Goal: Communication & Community: Participate in discussion

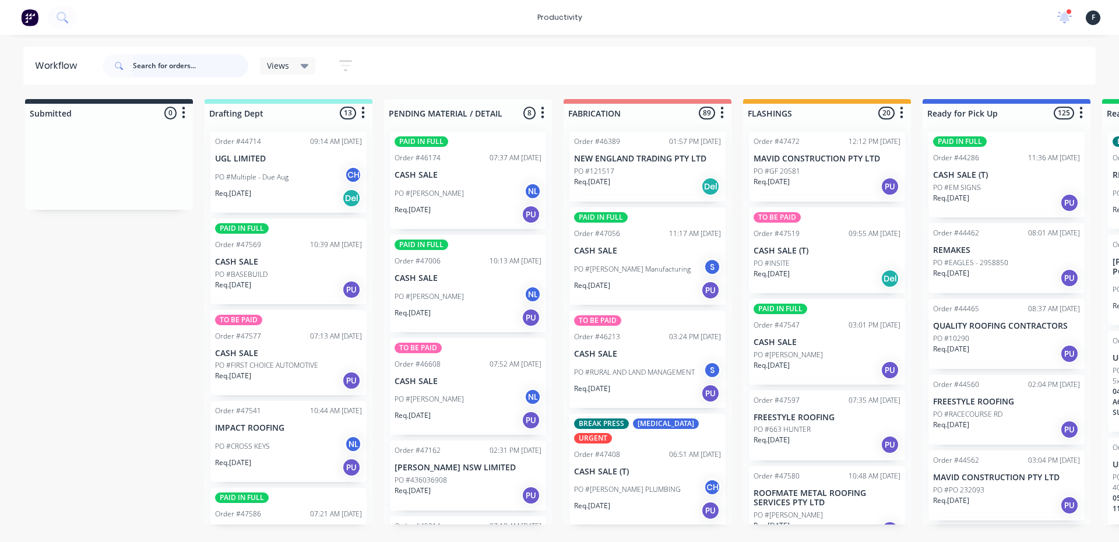
click at [176, 64] on input "text" at bounding box center [190, 65] width 115 height 23
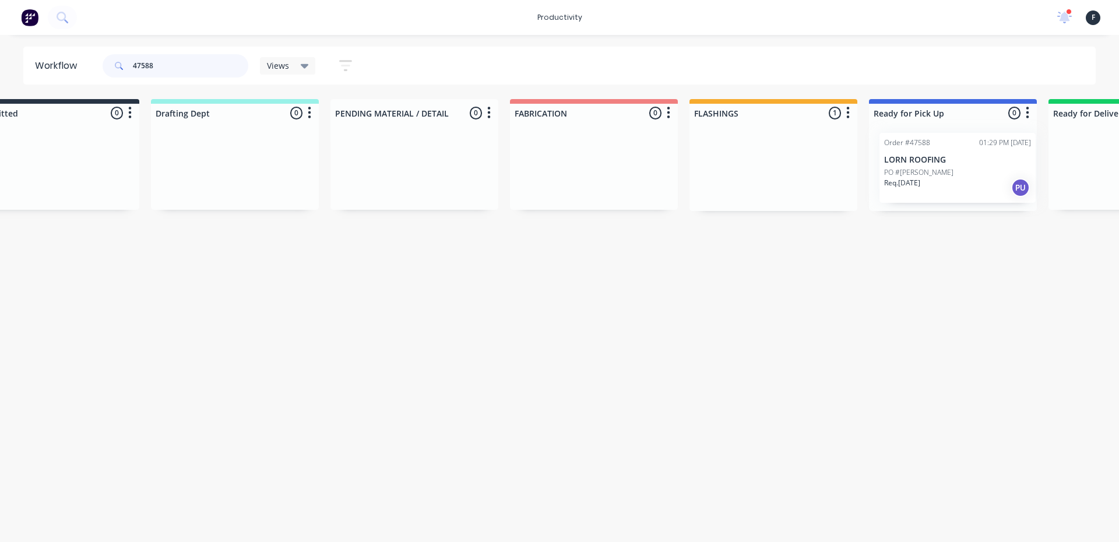
drag, startPoint x: 794, startPoint y: 171, endPoint x: 927, endPoint y: 174, distance: 132.9
click at [927, 174] on div "Submitted 0 Sort By Created date Required date Order number Customer name Most …" at bounding box center [909, 155] width 1943 height 112
type input "47588"
click at [921, 172] on p "PO #[PERSON_NAME]" at bounding box center [909, 171] width 69 height 10
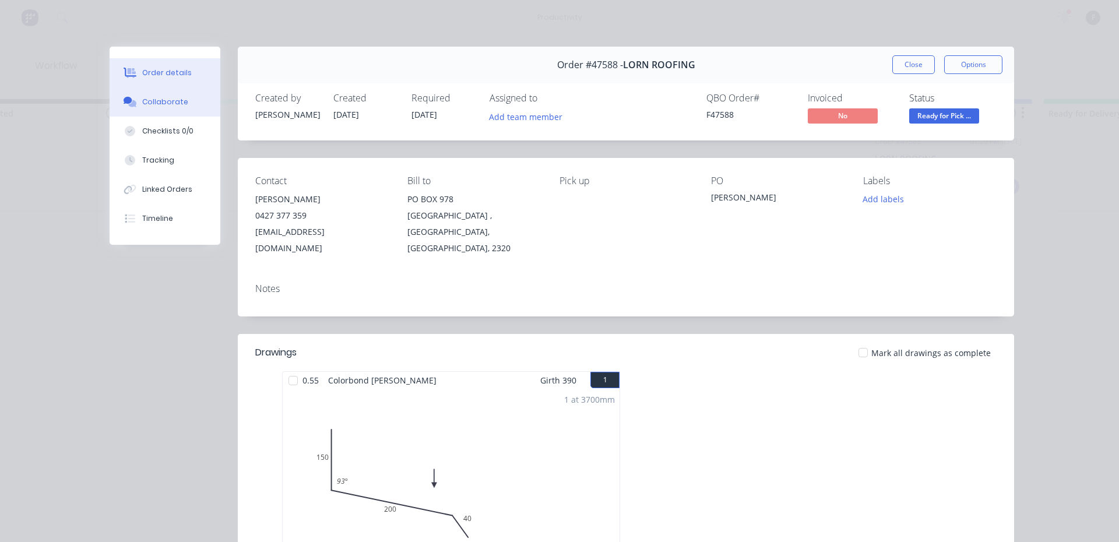
click at [179, 104] on button "Collaborate" at bounding box center [165, 101] width 111 height 29
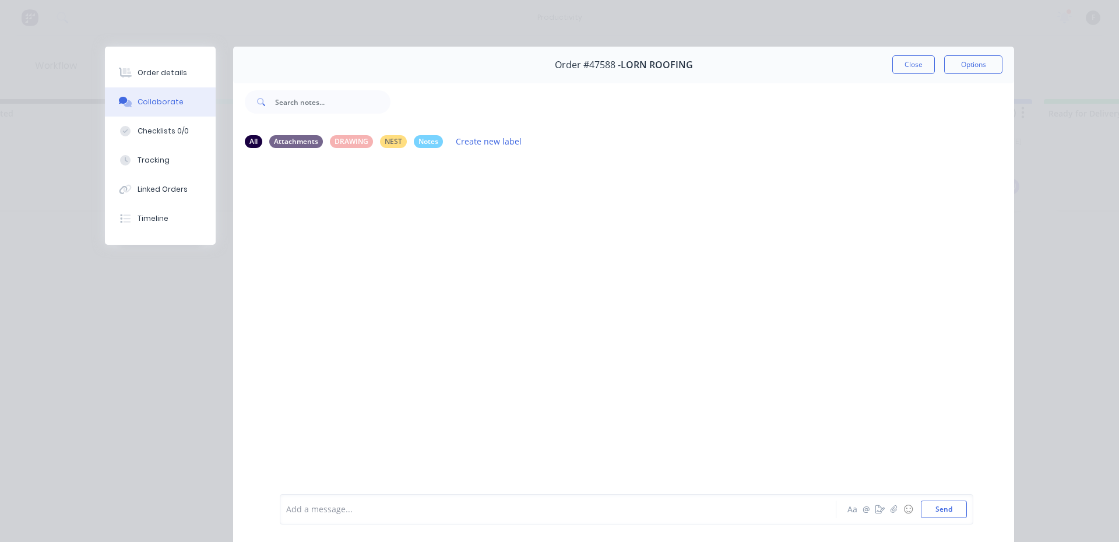
click at [564, 512] on div at bounding box center [542, 509] width 510 height 12
click at [901, 62] on button "Close" at bounding box center [913, 64] width 43 height 19
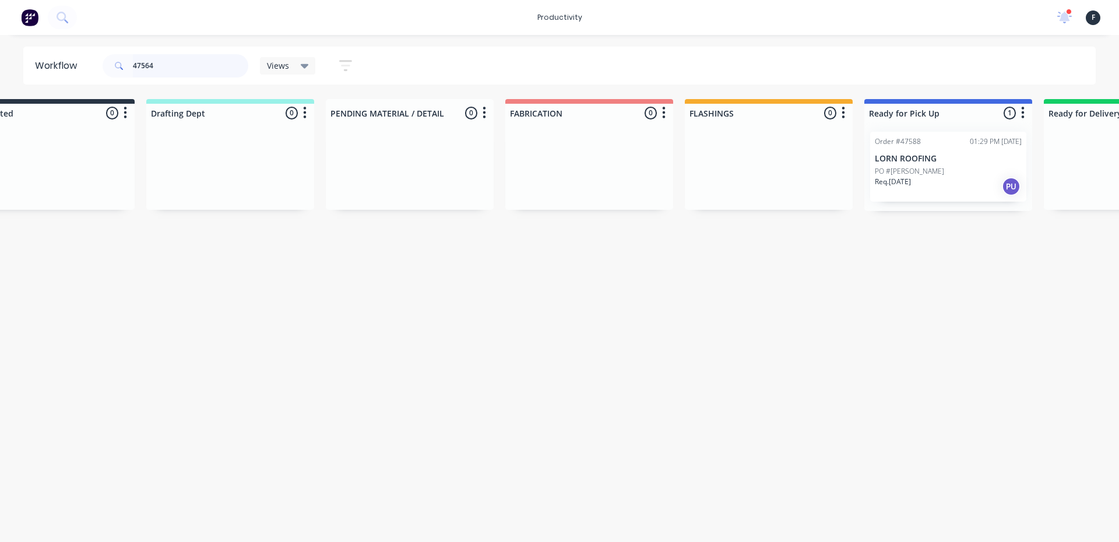
scroll to position [0, 0]
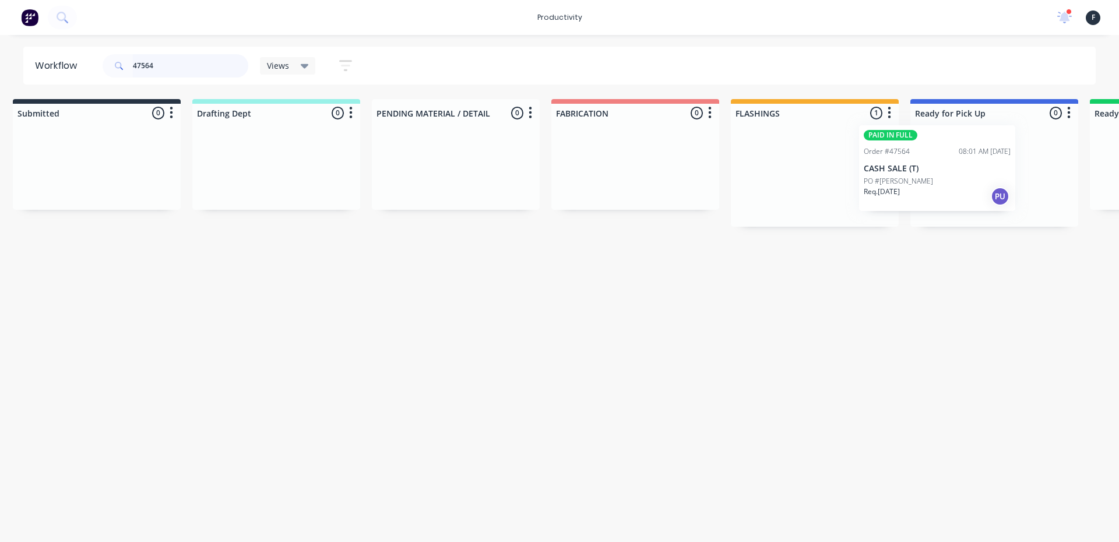
drag, startPoint x: 918, startPoint y: 181, endPoint x: 988, endPoint y: 193, distance: 71.1
click at [988, 193] on div "Submitted 0 Sort By Created date Required date Order number Customer name Most …" at bounding box center [950, 163] width 1943 height 128
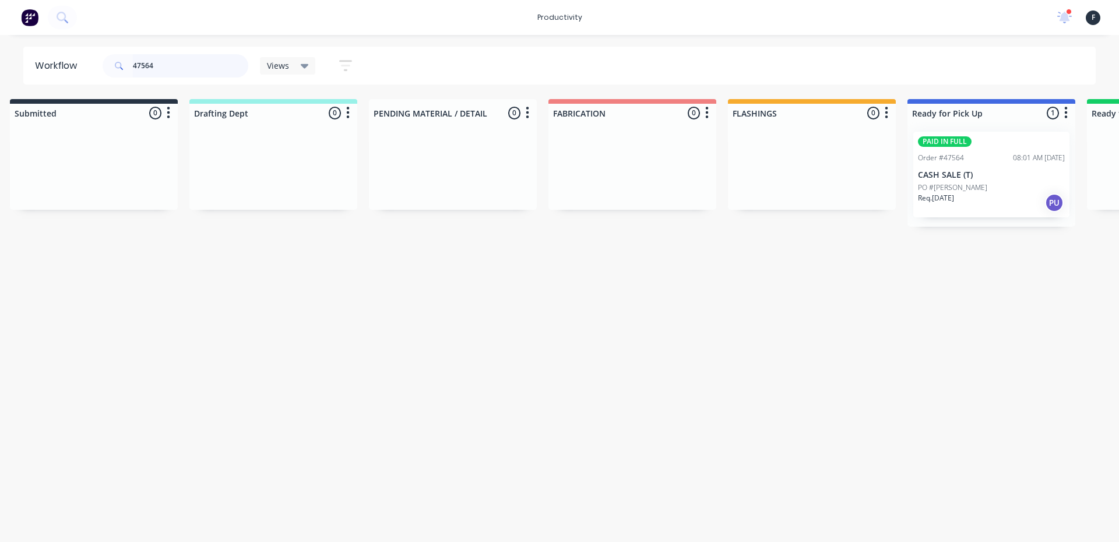
type input "47564"
click at [988, 193] on div "Req. [DATE] PU" at bounding box center [991, 203] width 147 height 20
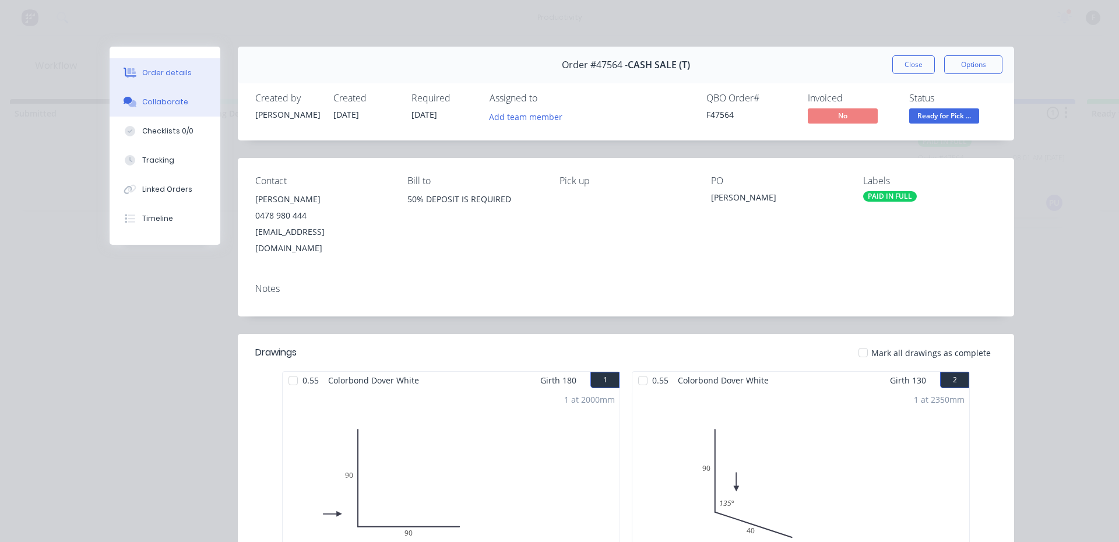
click at [163, 97] on div "Collaborate" at bounding box center [165, 102] width 46 height 10
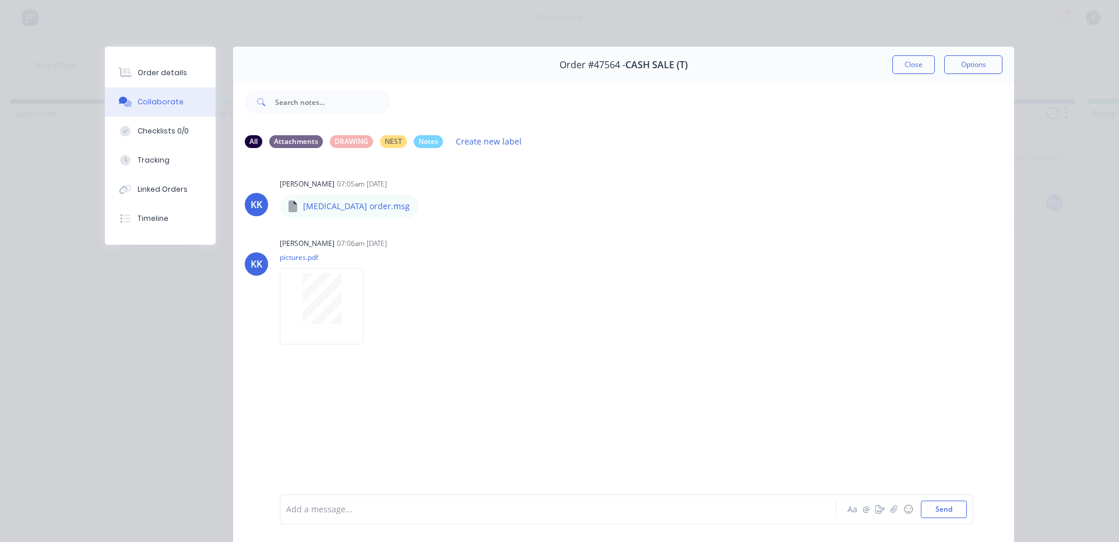
drag, startPoint x: 471, startPoint y: 503, endPoint x: 470, endPoint y: 510, distance: 7.0
click at [470, 510] on div "Add a message..." at bounding box center [541, 508] width 510 height 17
